Goal: Information Seeking & Learning: Learn about a topic

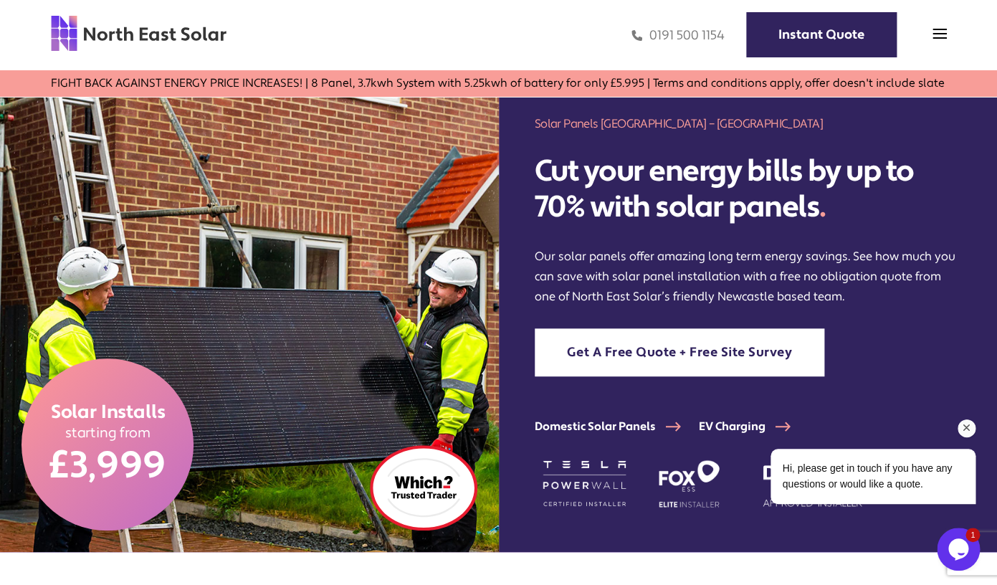
scroll to position [23, 0]
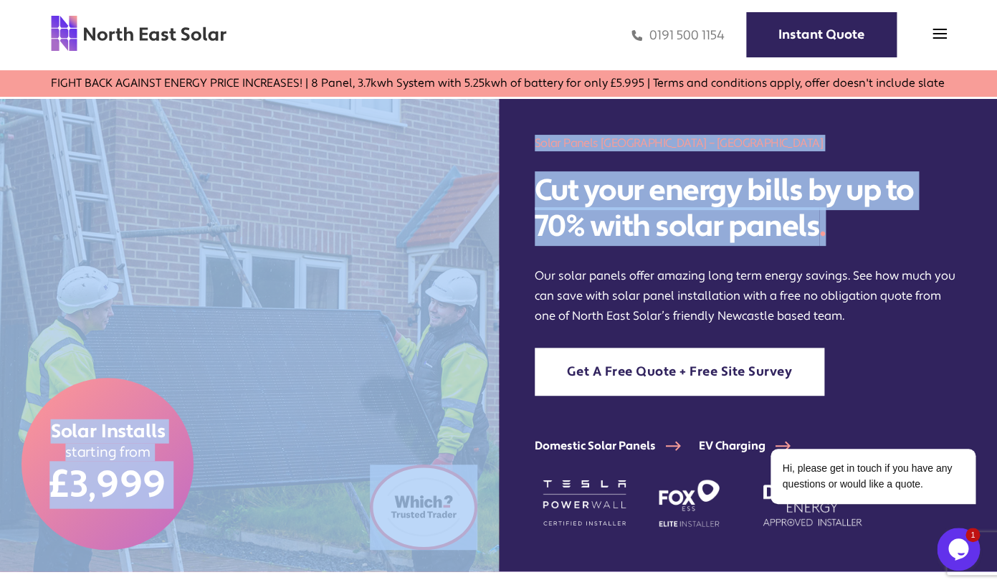
drag, startPoint x: 869, startPoint y: 229, endPoint x: 494, endPoint y: 181, distance: 378.0
click at [494, 181] on div "Solar Installs starting from £3,999 Solar Panels Newcastle & North East – North…" at bounding box center [498, 335] width 997 height 472
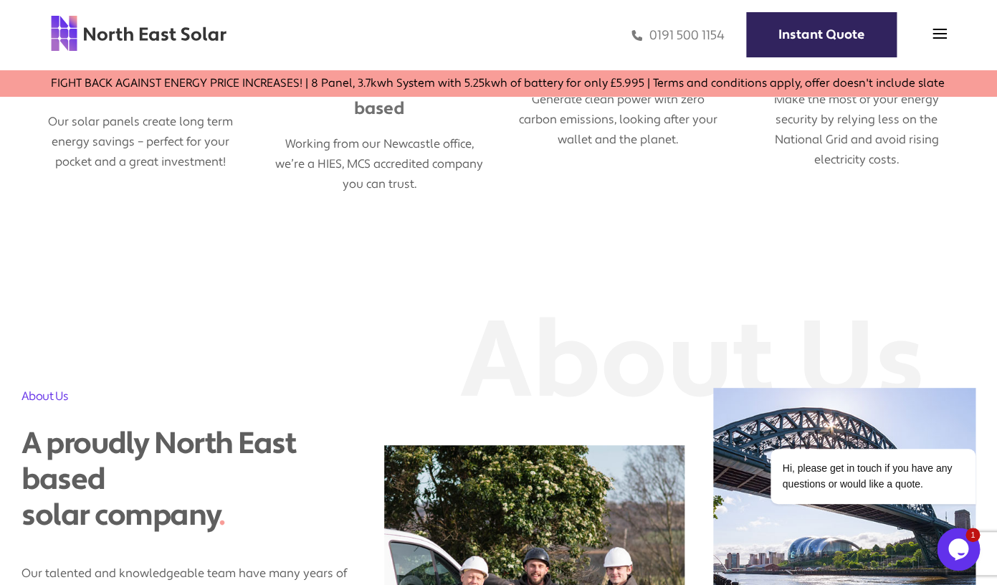
scroll to position [859, 0]
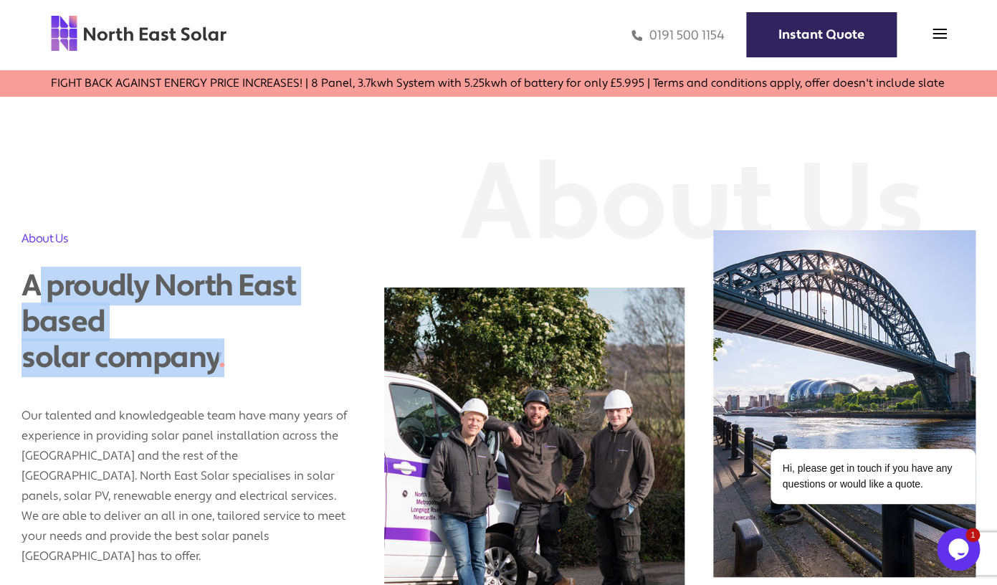
drag, startPoint x: 222, startPoint y: 333, endPoint x: -19, endPoint y: 270, distance: 249.7
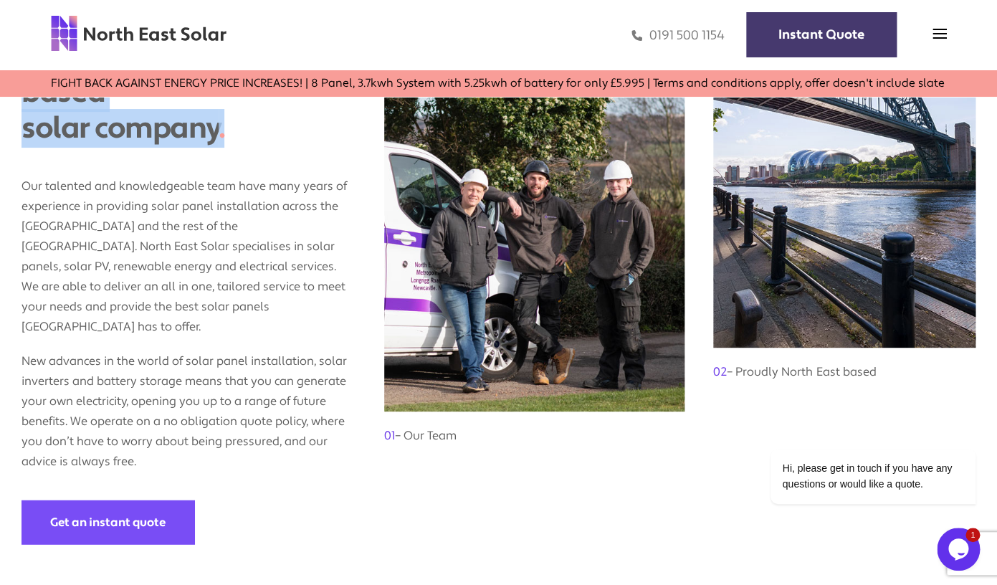
scroll to position [1047, 0]
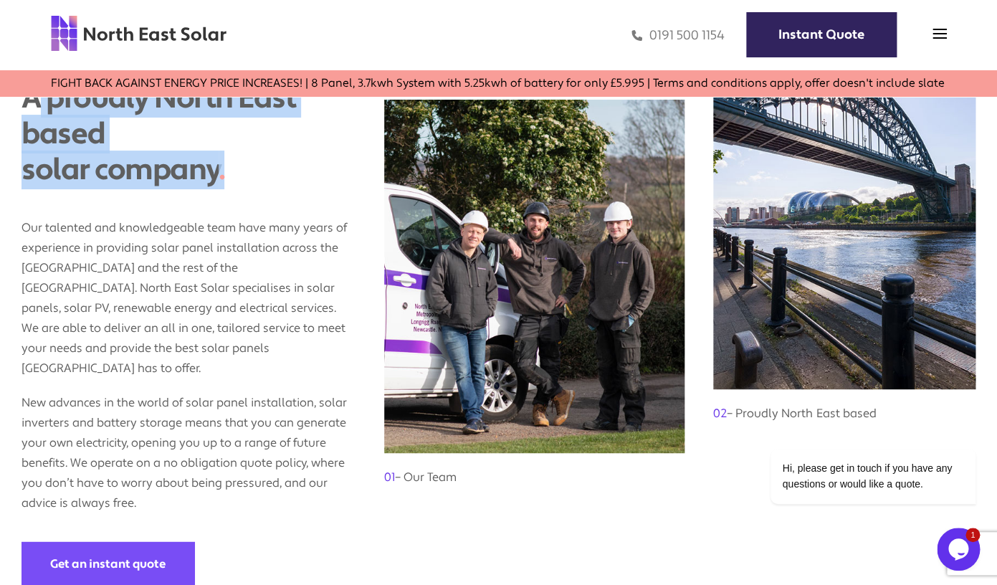
click at [950, 29] on div "Home Domestic Domestic Solar Panels Domestic Solar Finance Process Commercial C…" at bounding box center [498, 35] width 997 height 70
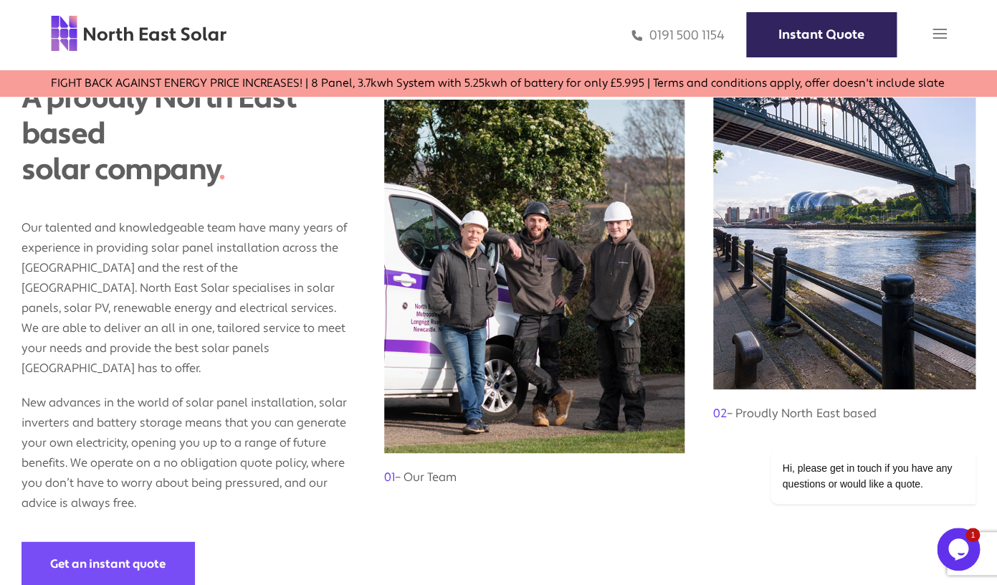
click at [943, 34] on img at bounding box center [940, 34] width 14 height 14
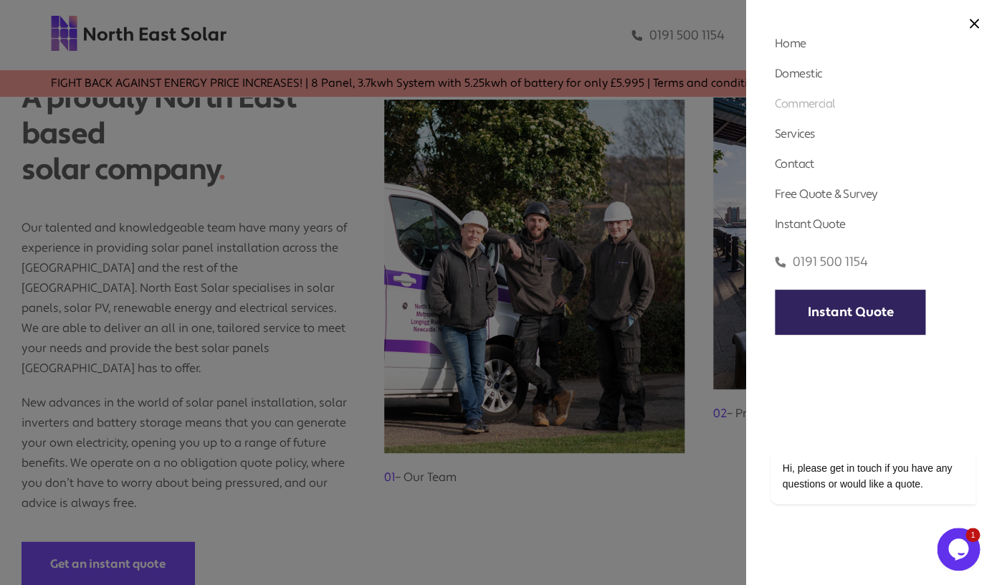
click at [805, 101] on link "Commercial" at bounding box center [805, 103] width 60 height 15
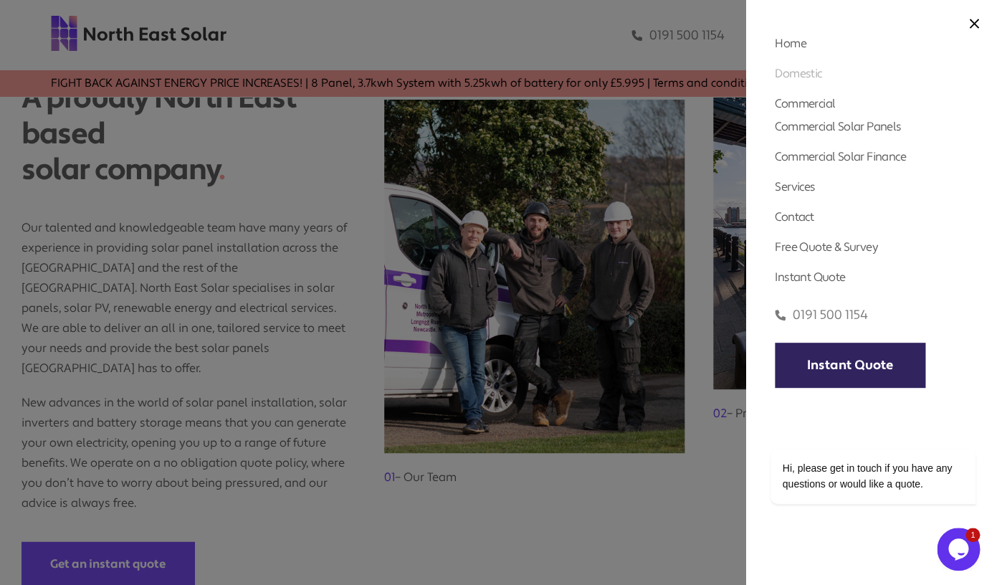
click at [796, 81] on link "Domestic" at bounding box center [798, 73] width 47 height 15
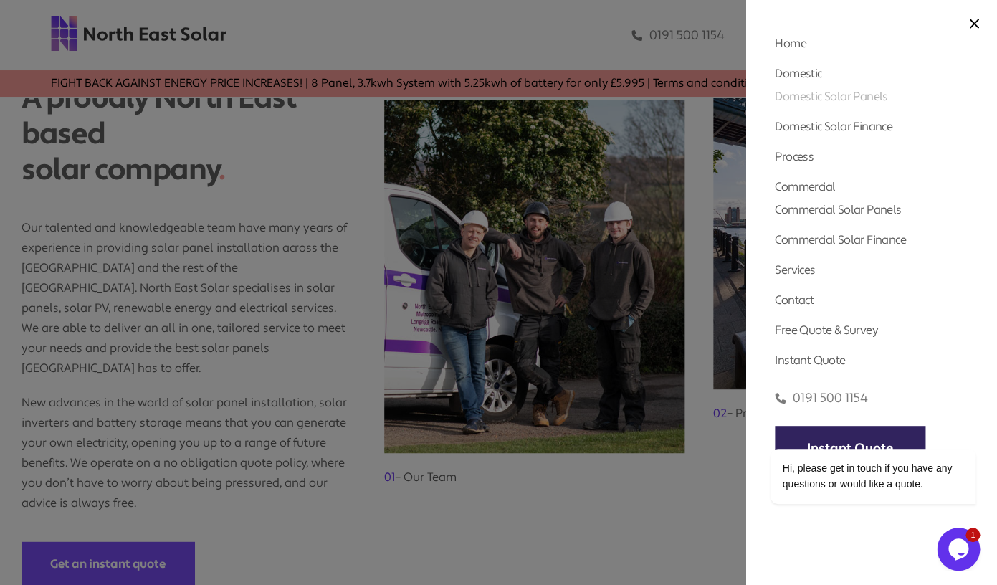
click at [818, 97] on link "Domestic Solar Panels" at bounding box center [831, 96] width 113 height 15
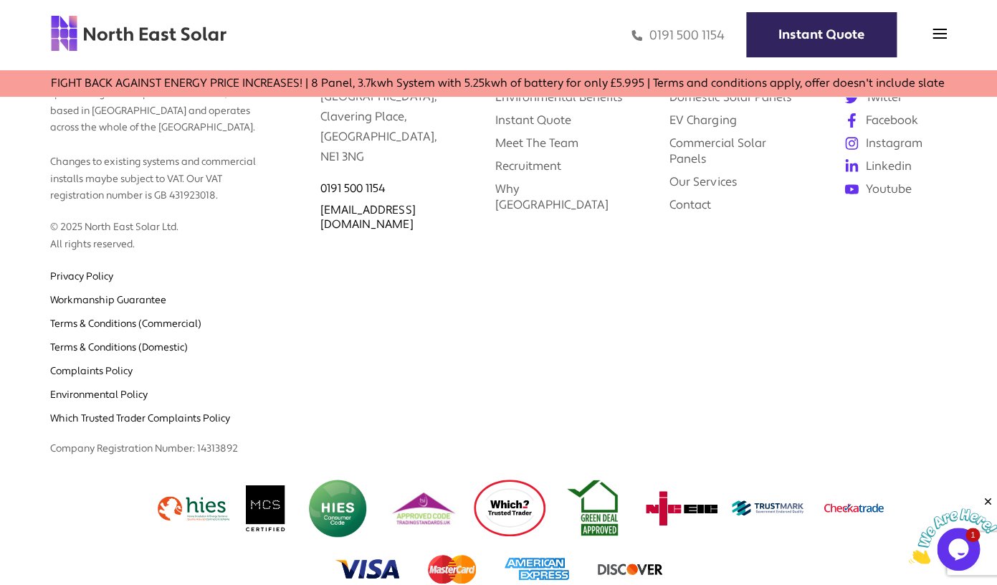
scroll to position [3582, 0]
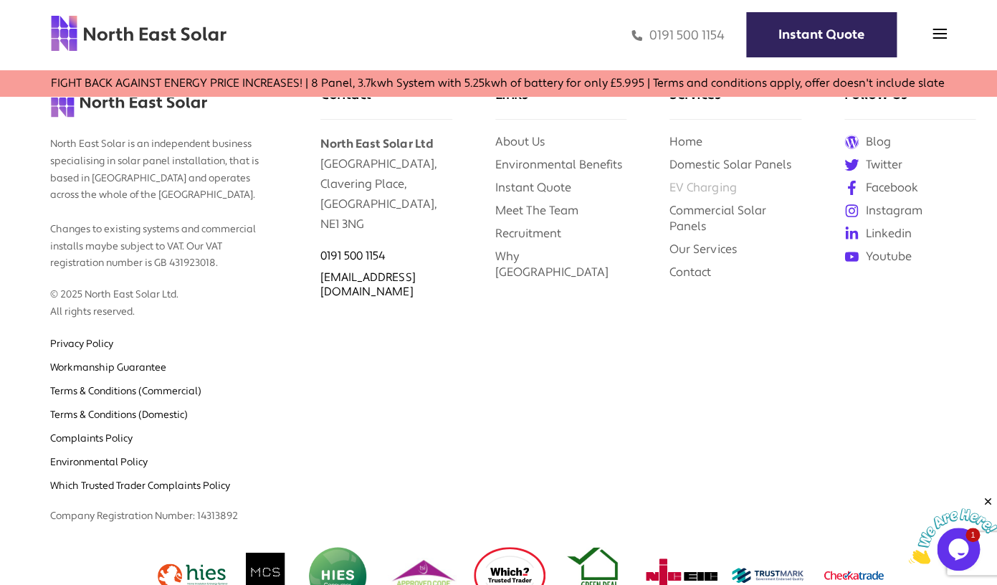
click at [716, 187] on link "EV Charging" at bounding box center [702, 187] width 67 height 15
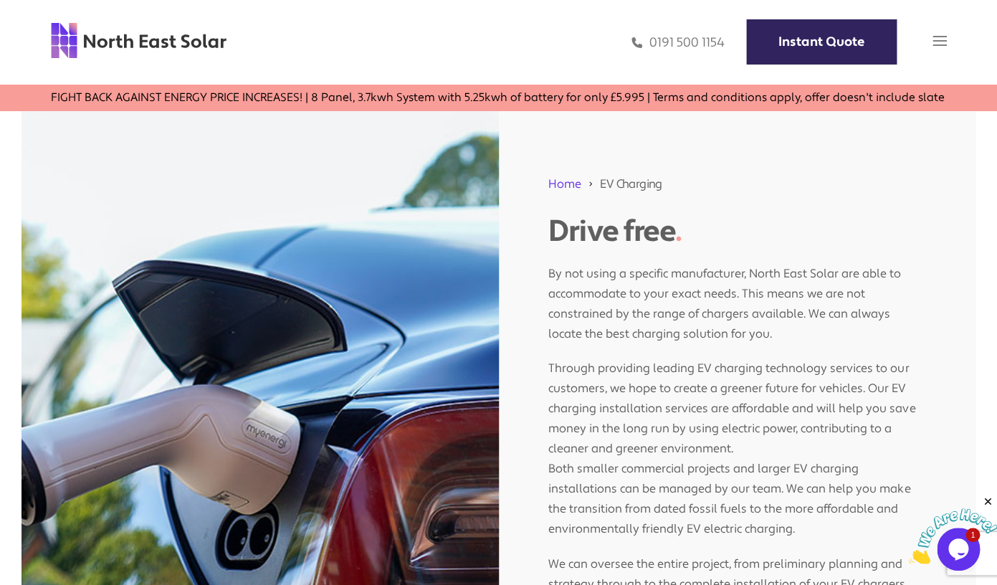
click at [935, 50] on span at bounding box center [940, 44] width 14 height 14
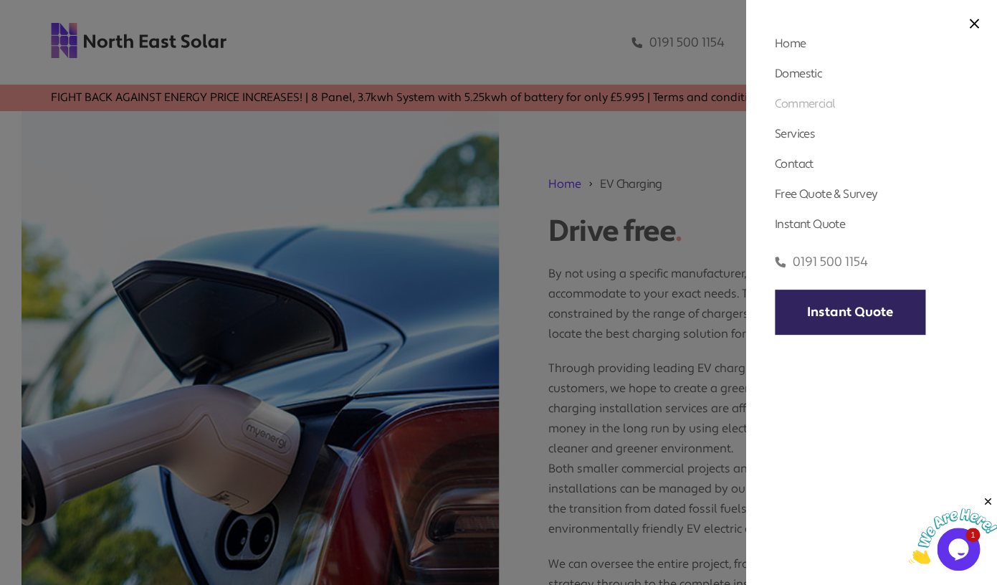
click at [807, 105] on link "Commercial" at bounding box center [805, 103] width 60 height 15
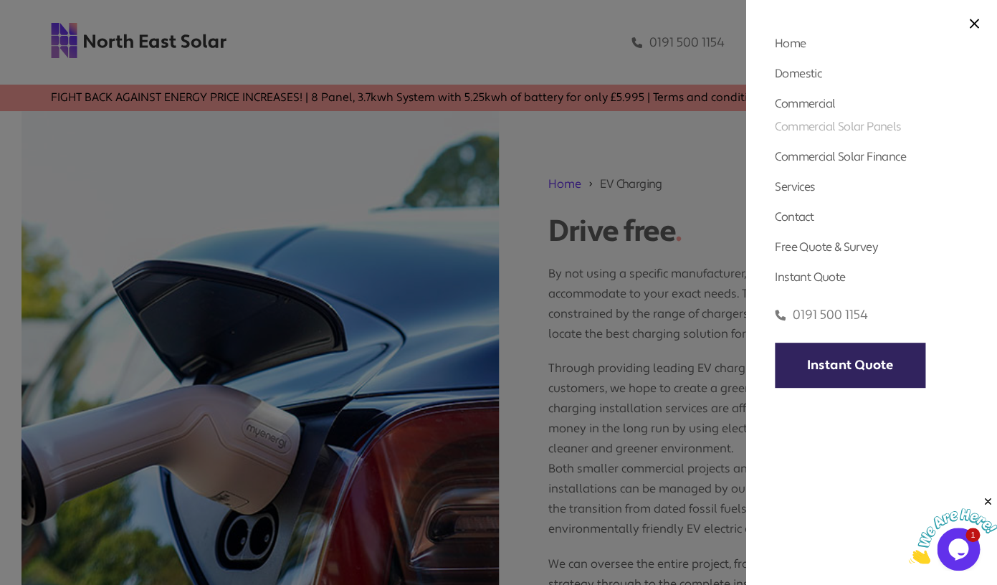
click at [809, 130] on link "Commercial Solar Panels" at bounding box center [838, 126] width 126 height 15
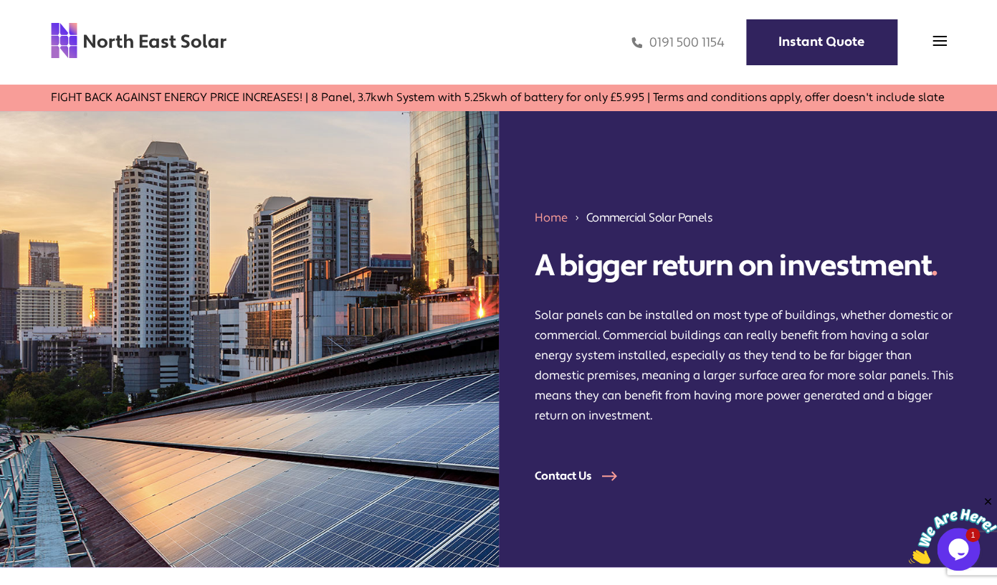
click at [196, 44] on img at bounding box center [138, 41] width 177 height 38
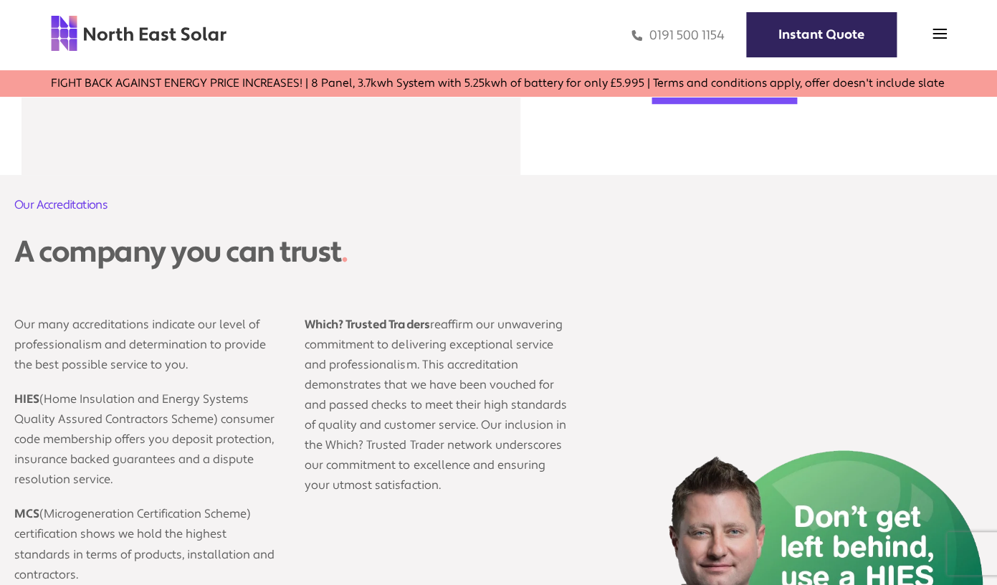
scroll to position [2436, 0]
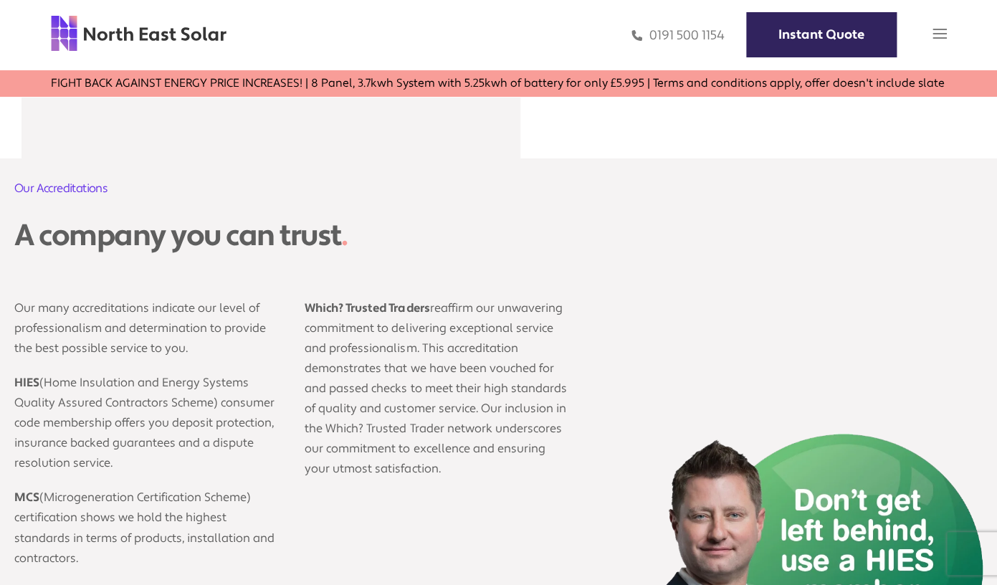
click at [940, 32] on img at bounding box center [940, 34] width 14 height 14
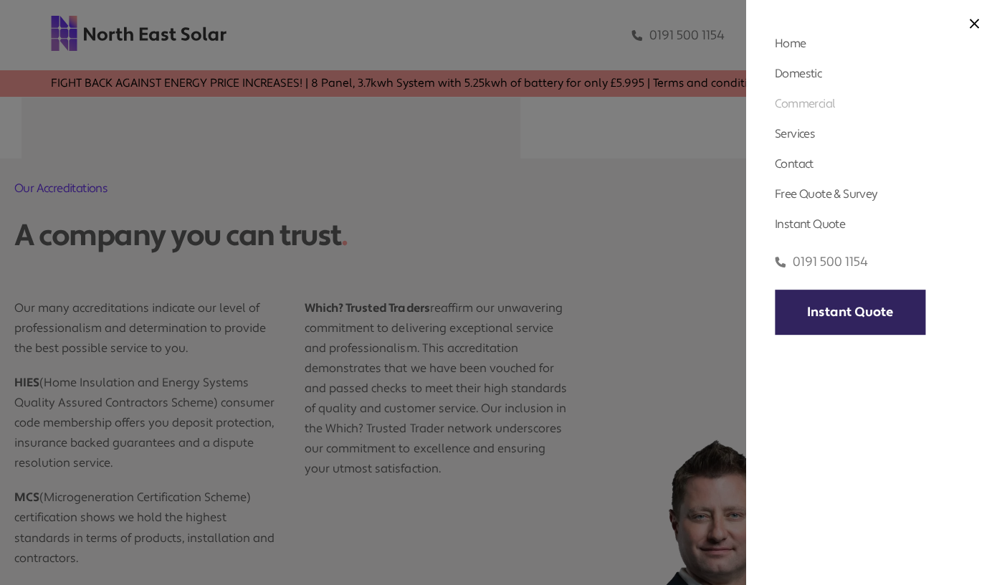
click at [822, 103] on link "Commercial" at bounding box center [805, 103] width 60 height 15
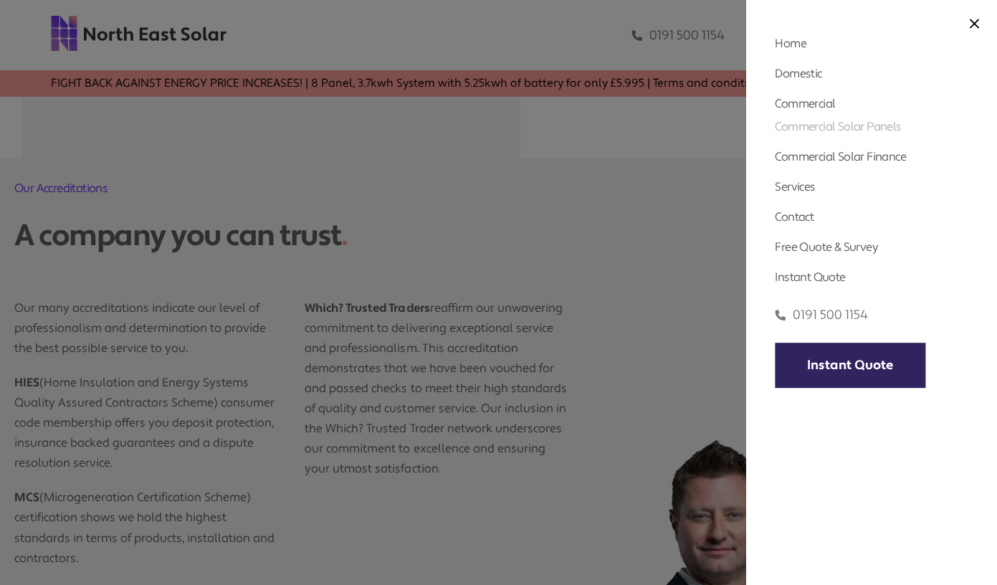
click at [835, 123] on link "Commercial Solar Panels" at bounding box center [838, 126] width 126 height 15
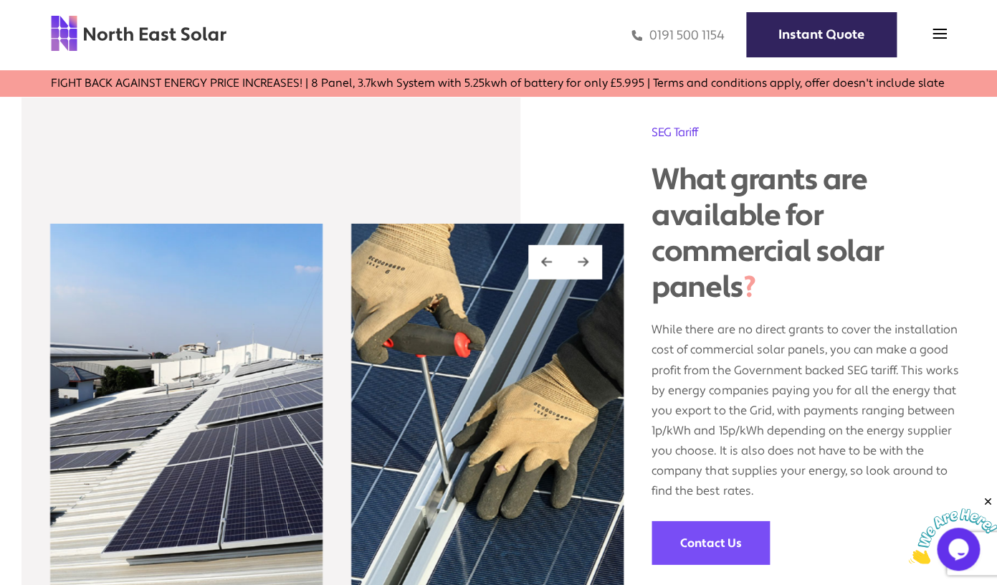
scroll to position [1209, 0]
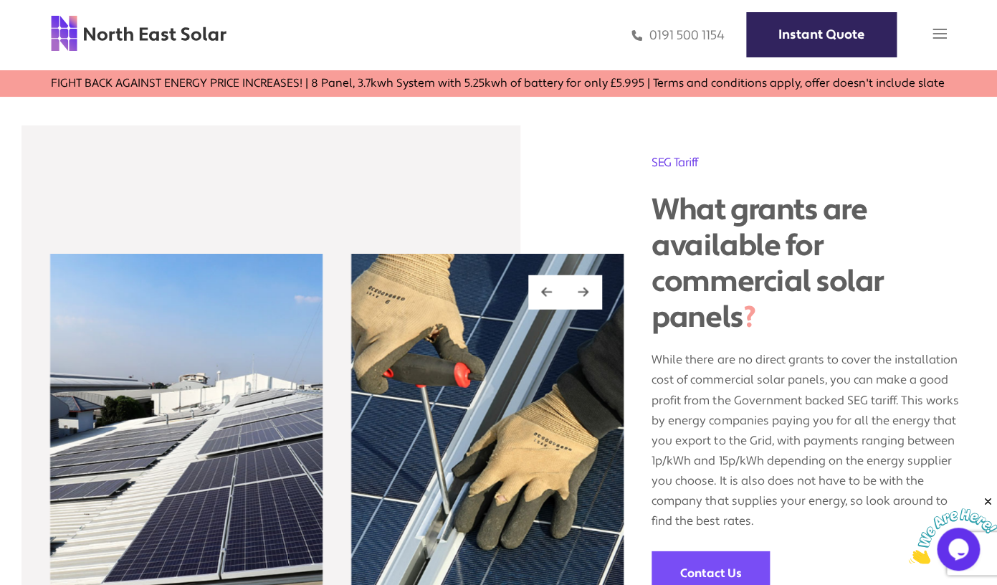
click at [938, 39] on img at bounding box center [940, 34] width 14 height 14
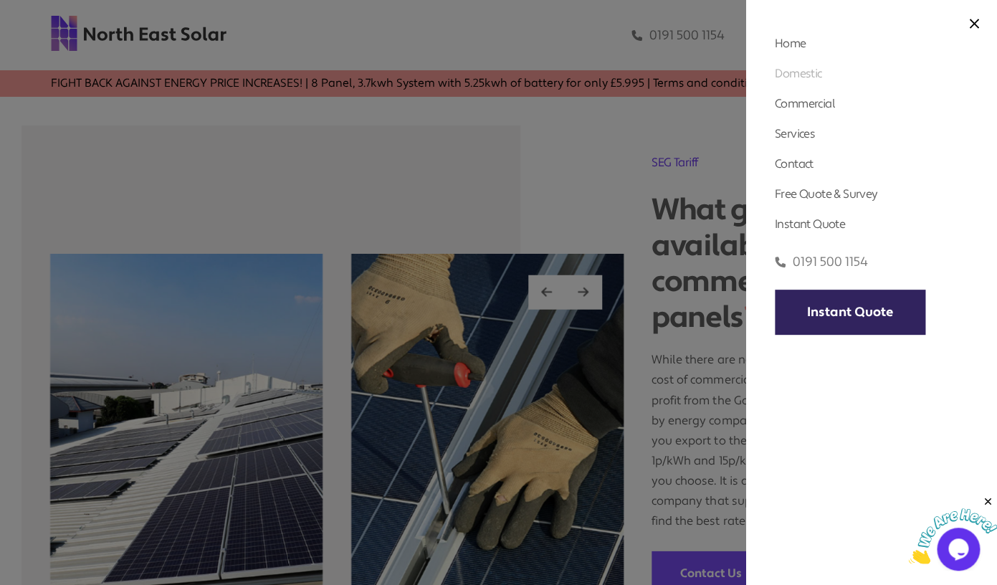
click at [804, 69] on link "Domestic" at bounding box center [798, 73] width 47 height 15
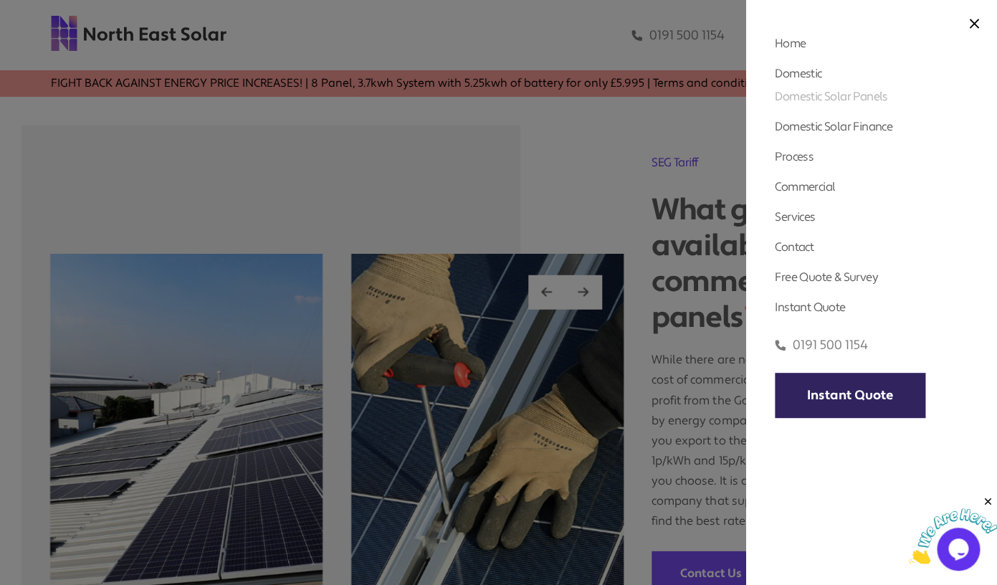
click at [829, 95] on link "Domestic Solar Panels" at bounding box center [831, 96] width 113 height 15
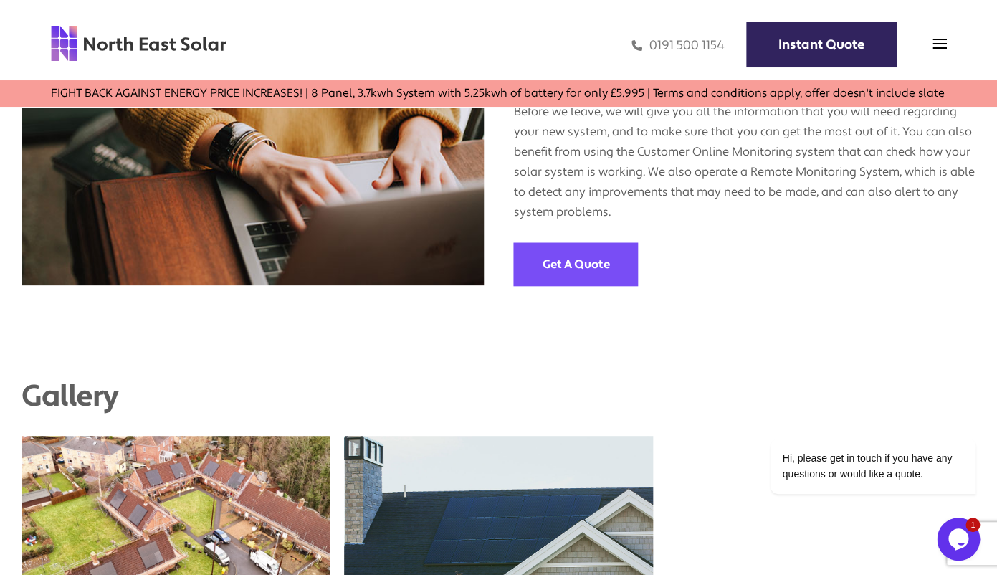
scroll to position [2374, 0]
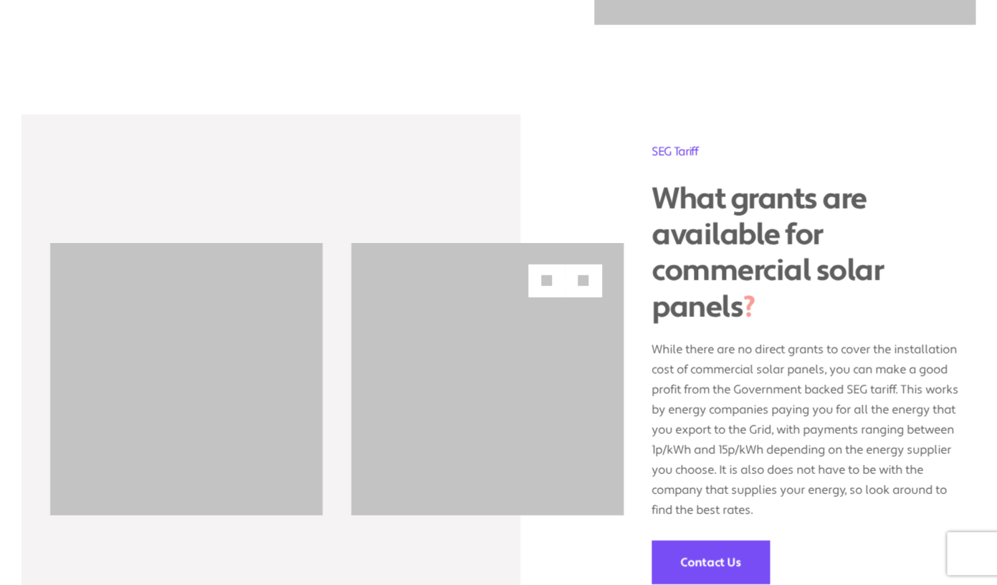
scroll to position [1209, 0]
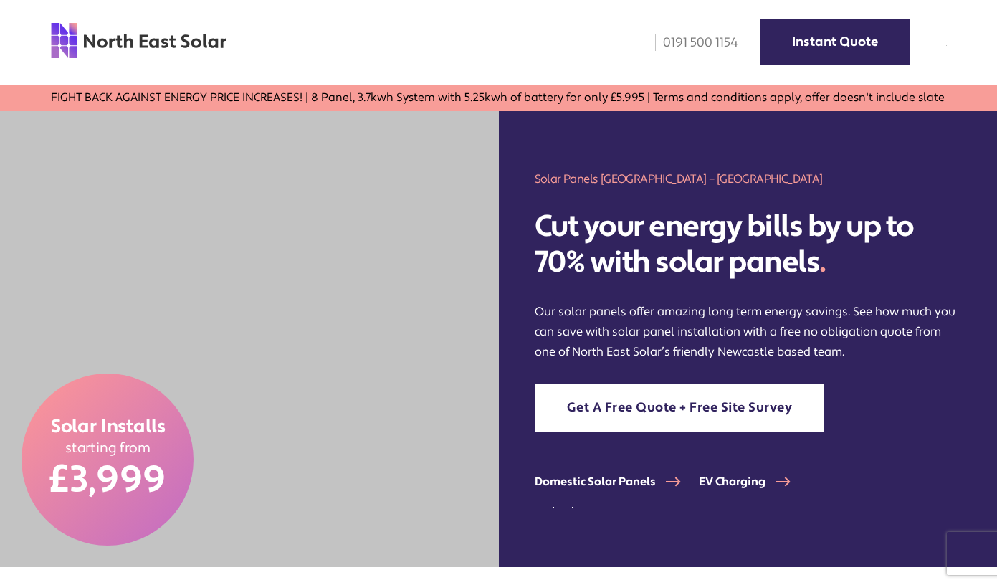
scroll to position [1047, 0]
